Goal: Navigation & Orientation: Find specific page/section

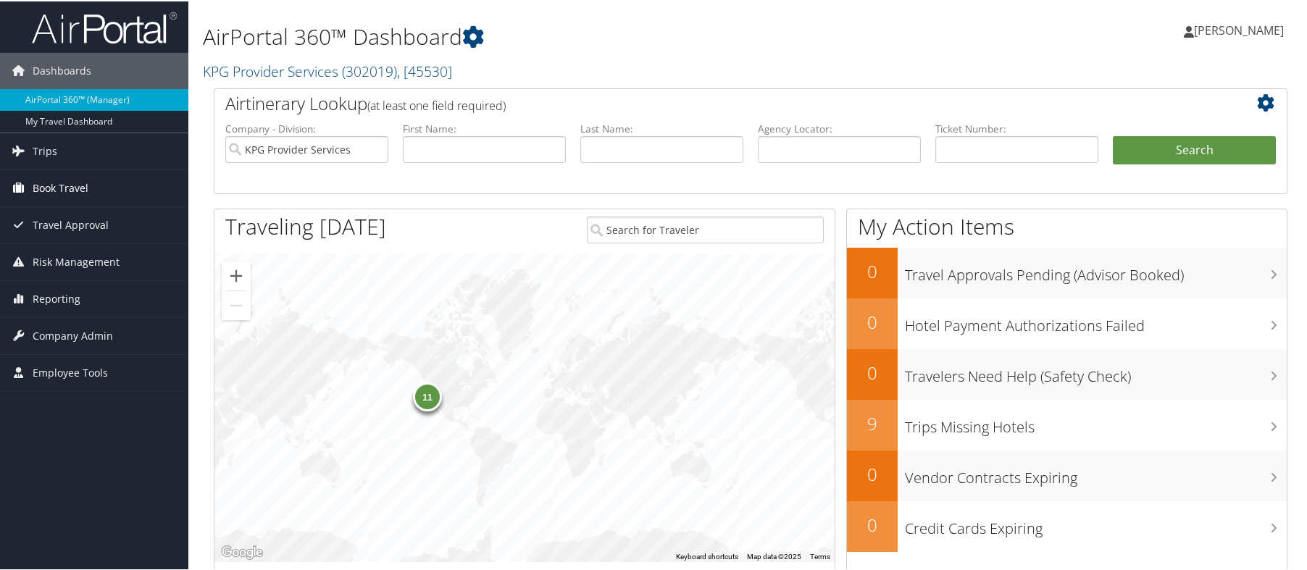
click at [98, 188] on link "Book Travel" at bounding box center [94, 187] width 188 height 36
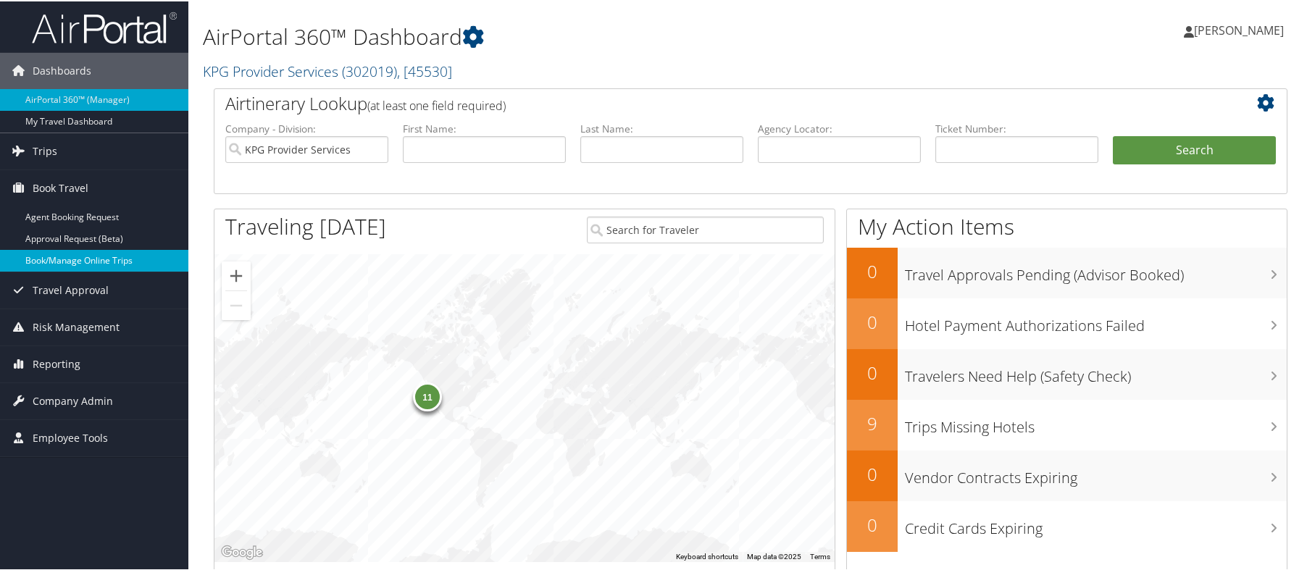
click at [125, 262] on link "Book/Manage Online Trips" at bounding box center [94, 259] width 188 height 22
click at [117, 361] on link "Reporting" at bounding box center [94, 363] width 188 height 36
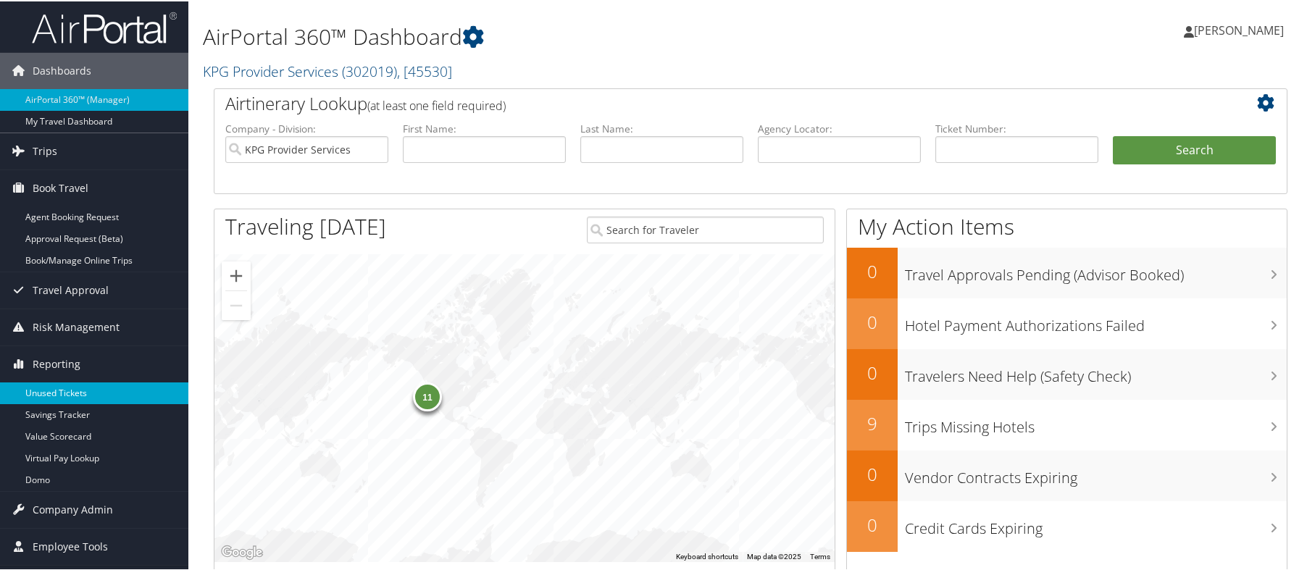
scroll to position [217, 0]
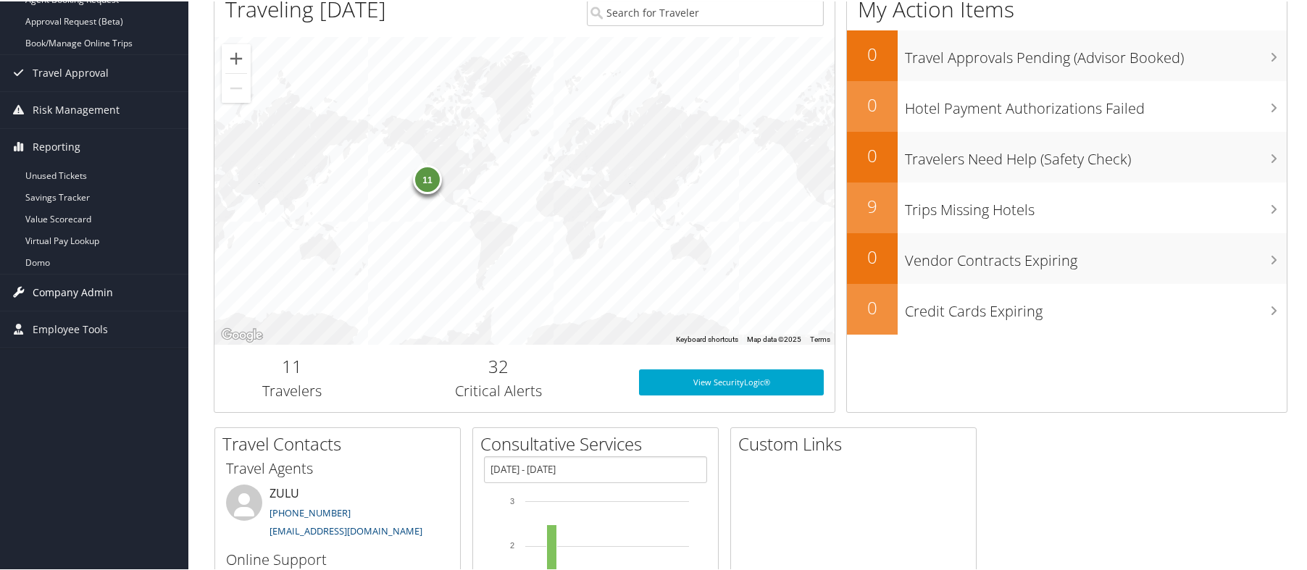
click at [109, 293] on span "Company Admin" at bounding box center [73, 291] width 80 height 36
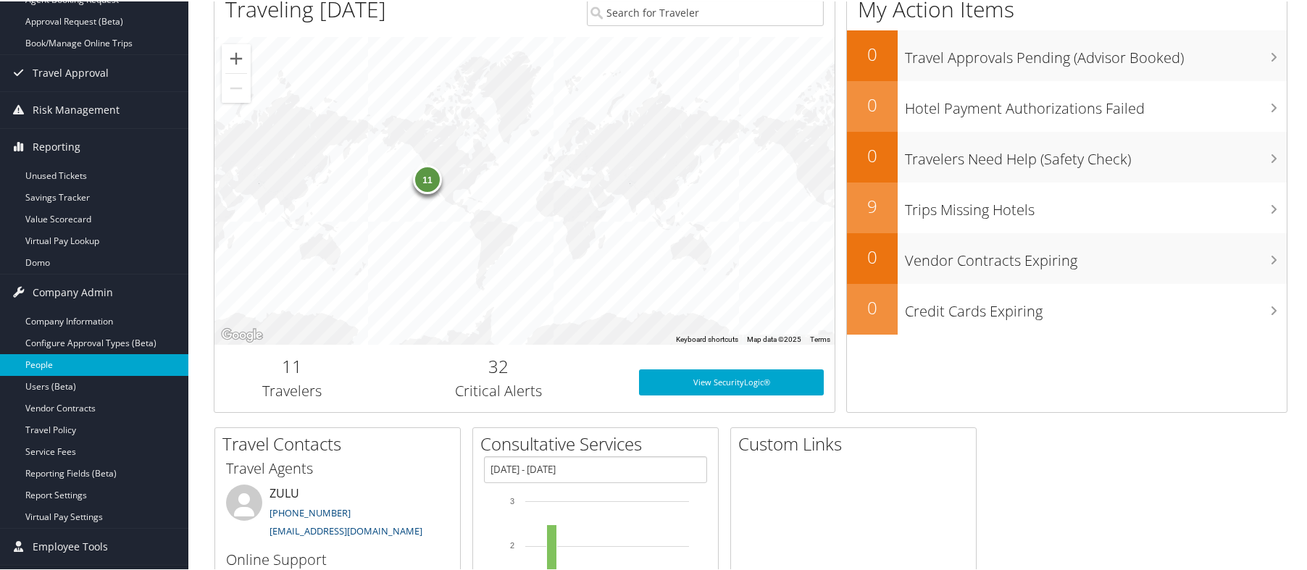
click at [113, 362] on link "People" at bounding box center [94, 364] width 188 height 22
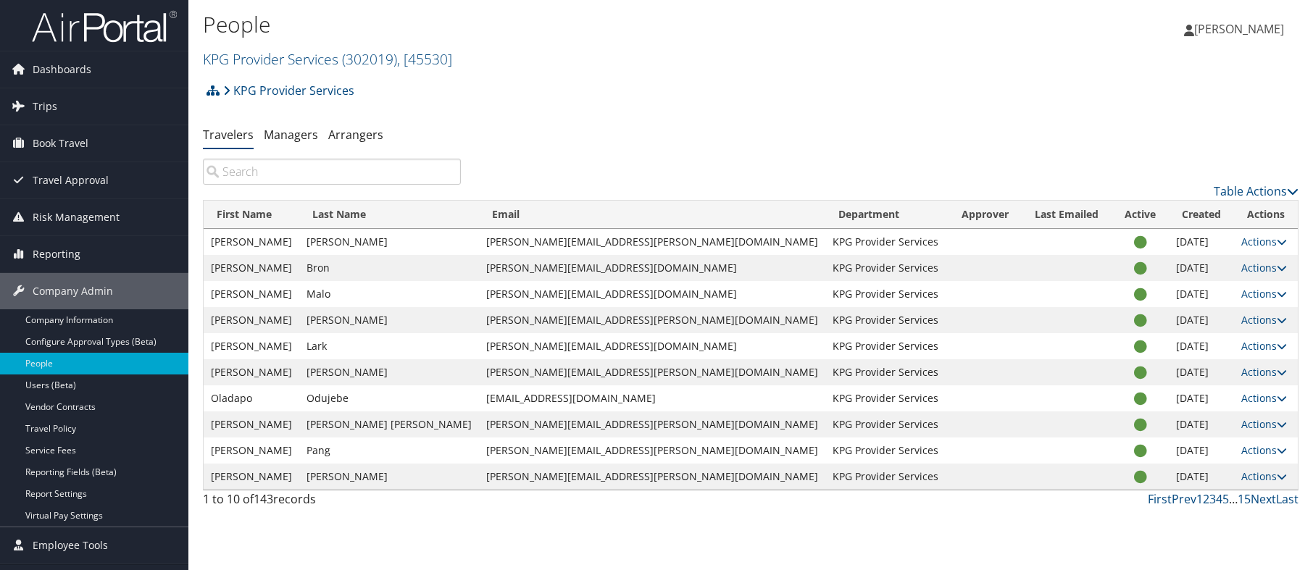
click at [394, 545] on div "People KPG Provider Services ( 302019 ) , [ 45530 ] KPG Provider Services KPG P…" at bounding box center [750, 285] width 1124 height 570
